Goal: Transaction & Acquisition: Obtain resource

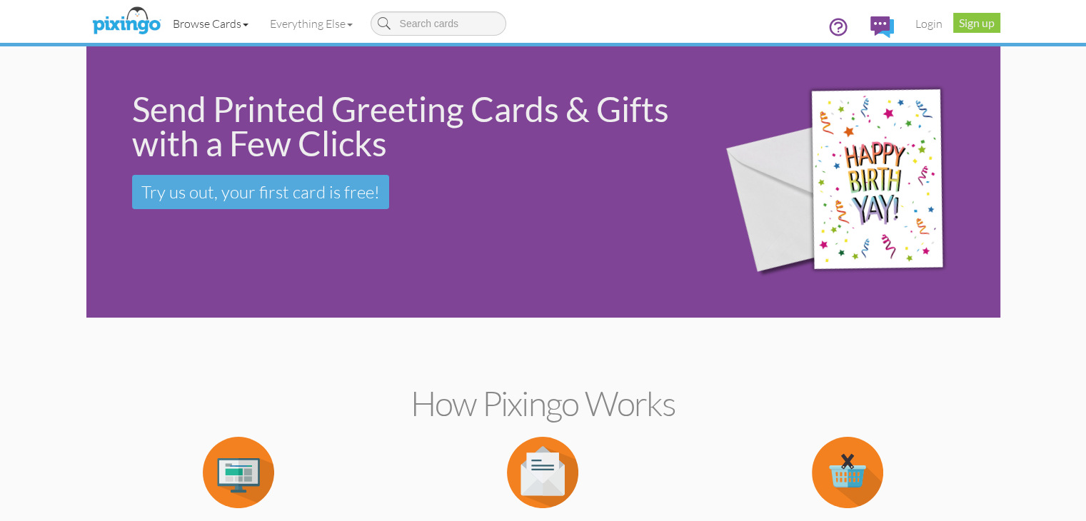
click at [162, 21] on link "Browse Cards" at bounding box center [210, 24] width 97 height 36
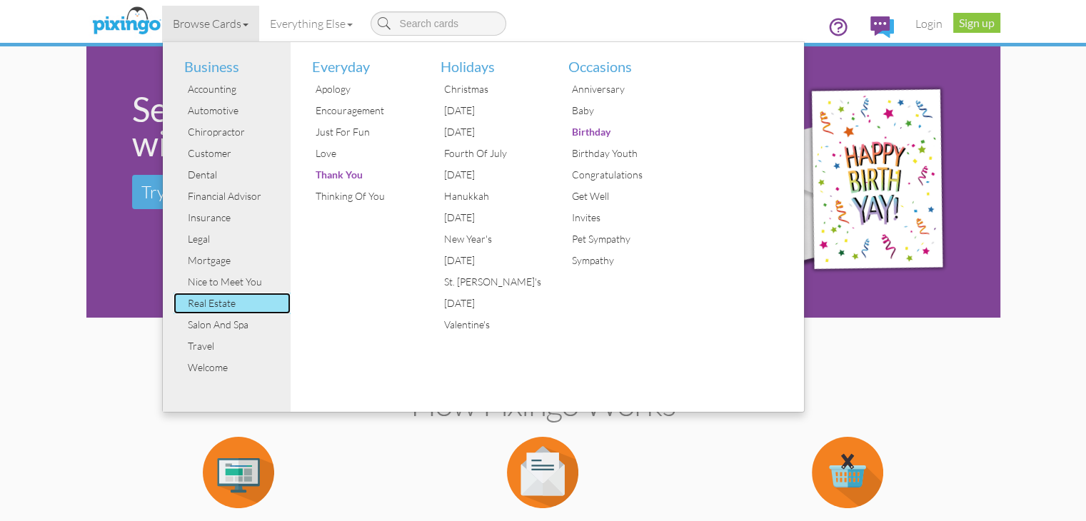
click at [184, 308] on div "Real Estate" at bounding box center [237, 303] width 107 height 21
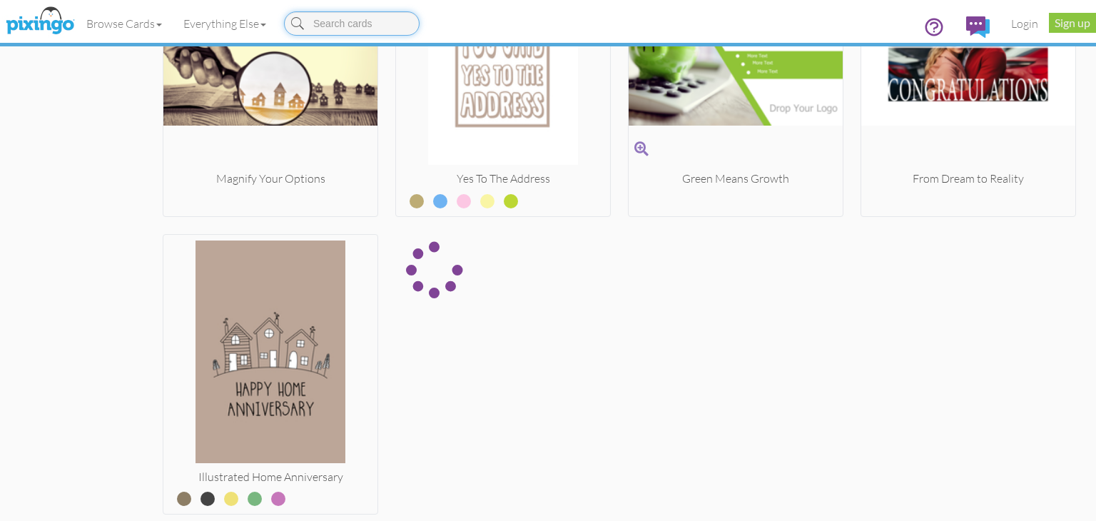
scroll to position [3996, 0]
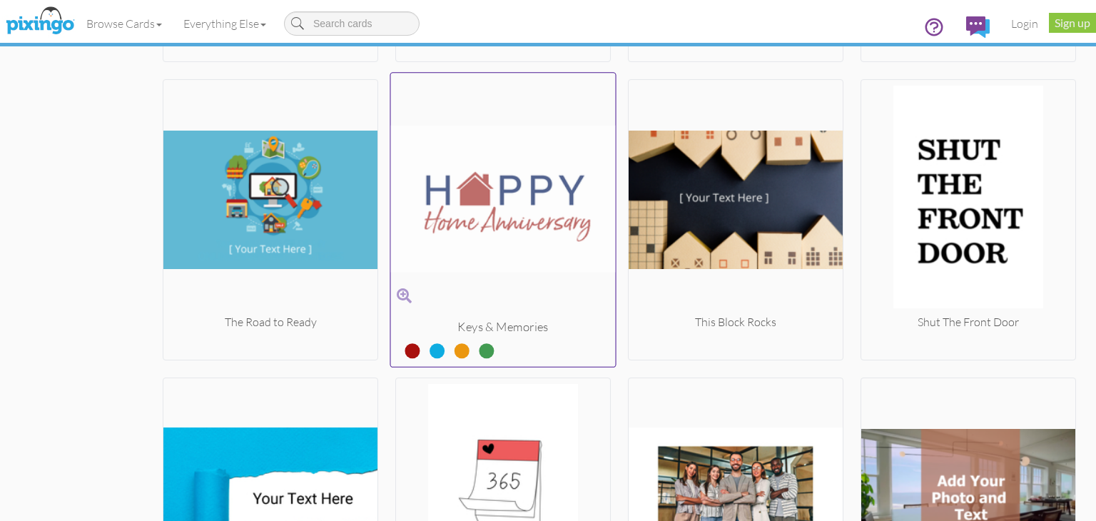
scroll to position [1784, 0]
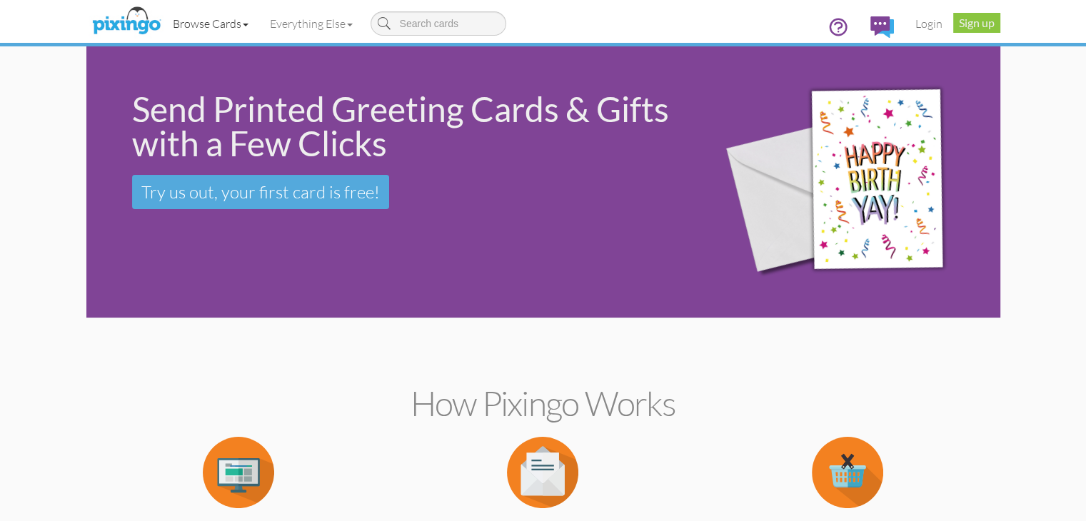
click at [162, 21] on link "Browse Cards" at bounding box center [210, 24] width 97 height 36
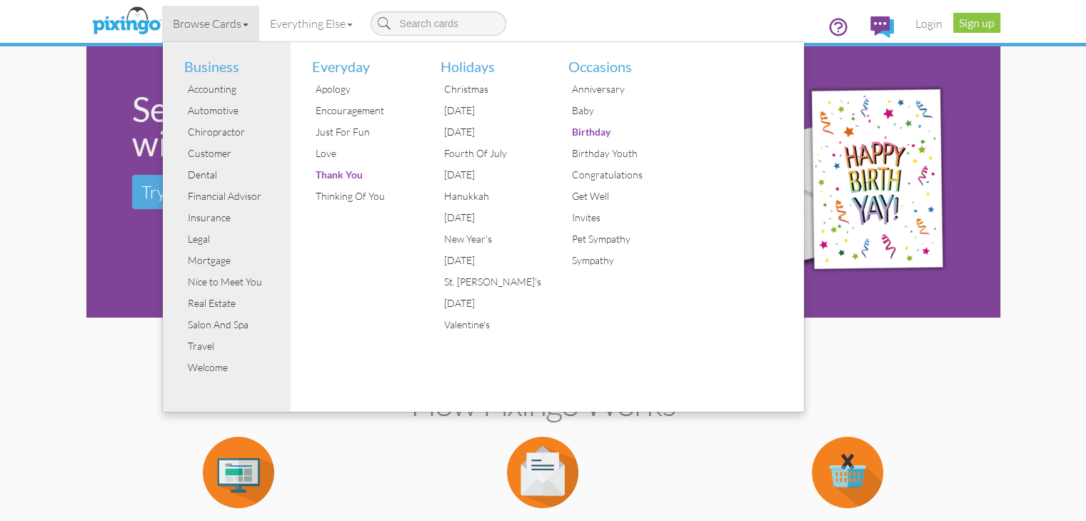
click at [331, 446] on div "Pick a Template Or make your own creations using our easy-to-use studio." at bounding box center [238, 509] width 283 height 144
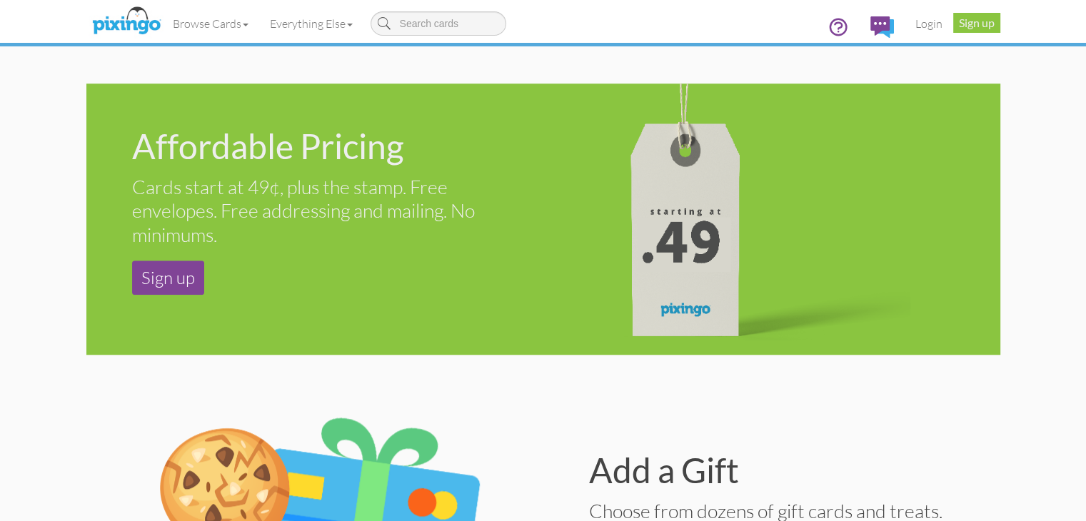
scroll to position [1356, 0]
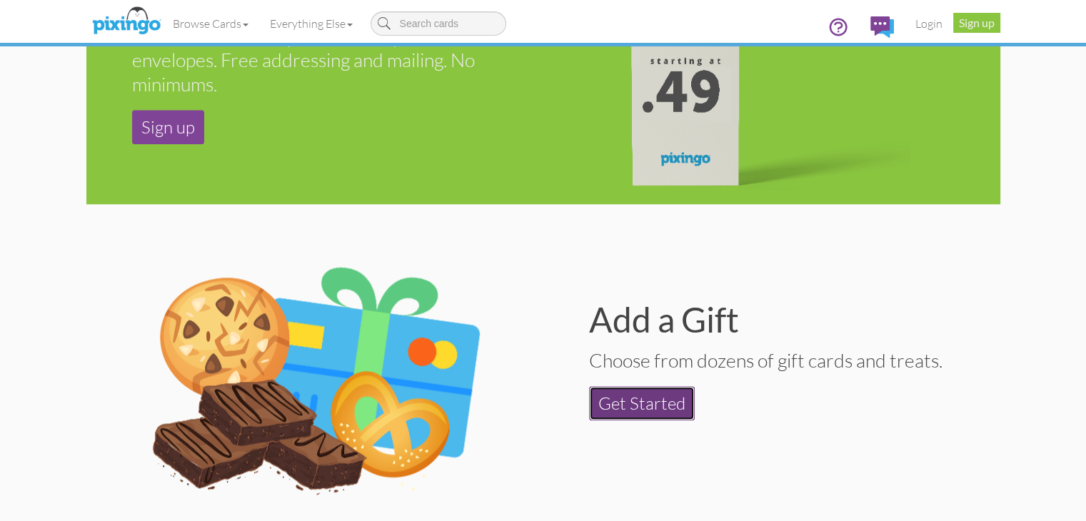
click at [643, 403] on link "Get Started" at bounding box center [642, 403] width 106 height 34
